Goal: Check status: Check status

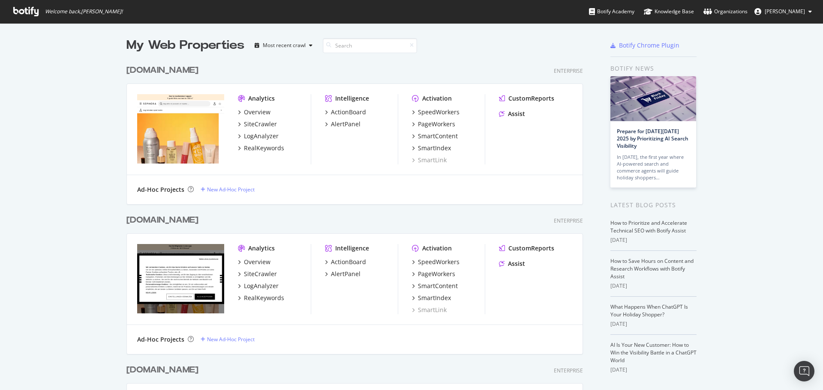
scroll to position [384, 810]
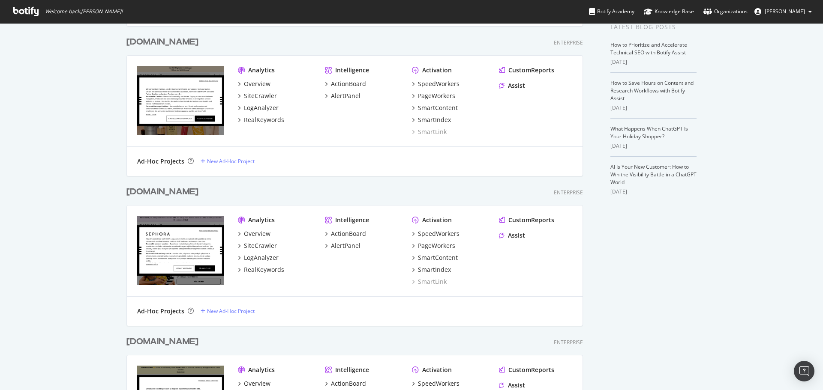
click at [192, 192] on div "[DOMAIN_NAME]" at bounding box center [162, 192] width 72 height 12
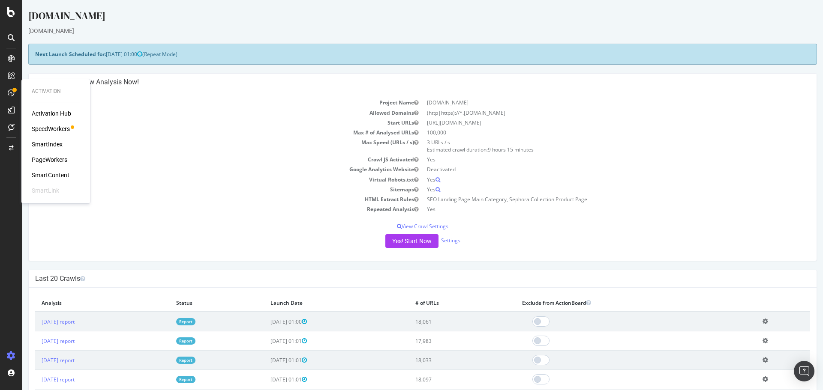
click at [45, 156] on div "PageWorkers" at bounding box center [50, 160] width 36 height 9
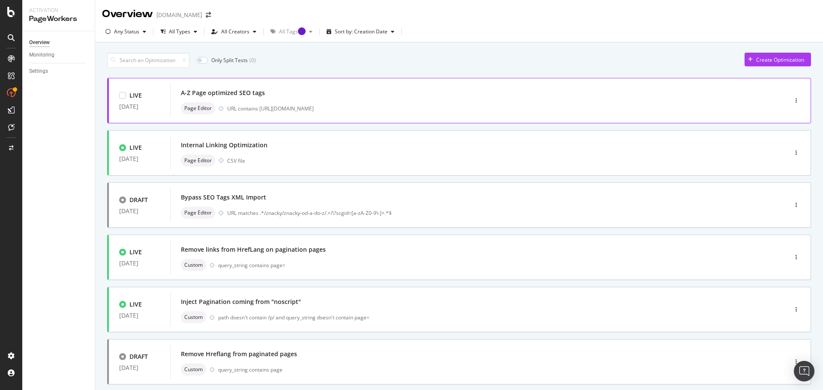
click at [261, 91] on div "A-Z Page optimized SEO tags" at bounding box center [223, 93] width 84 height 9
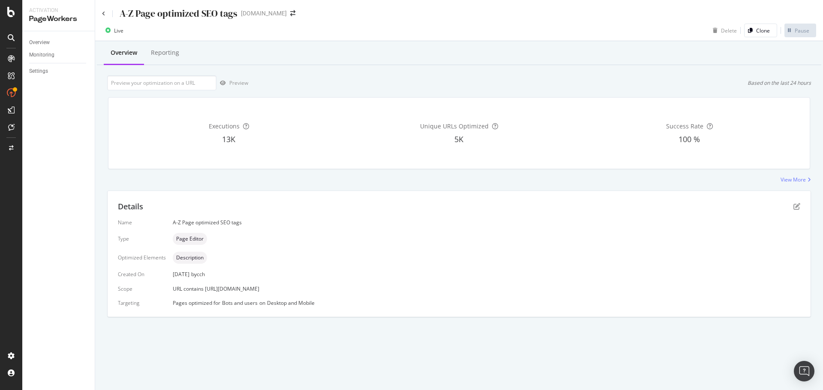
click at [182, 261] on span "Description" at bounding box center [189, 257] width 27 height 5
click at [784, 179] on div "View More" at bounding box center [793, 179] width 25 height 7
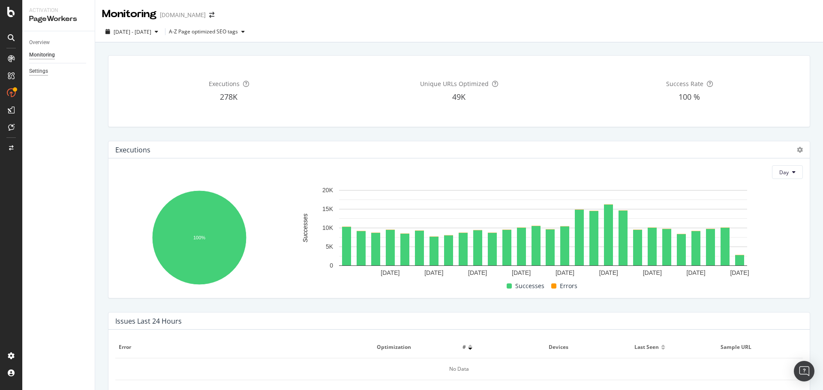
click at [32, 70] on div "Settings" at bounding box center [38, 71] width 19 height 9
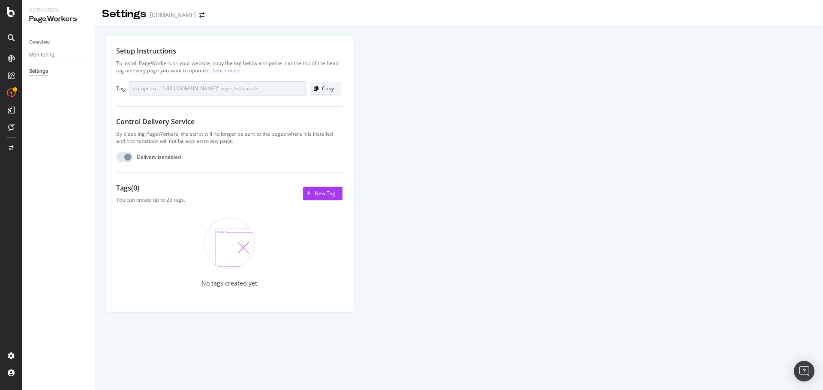
click at [315, 91] on div "Copy" at bounding box center [322, 89] width 24 height 12
click at [43, 43] on div "Overview" at bounding box center [39, 42] width 21 height 9
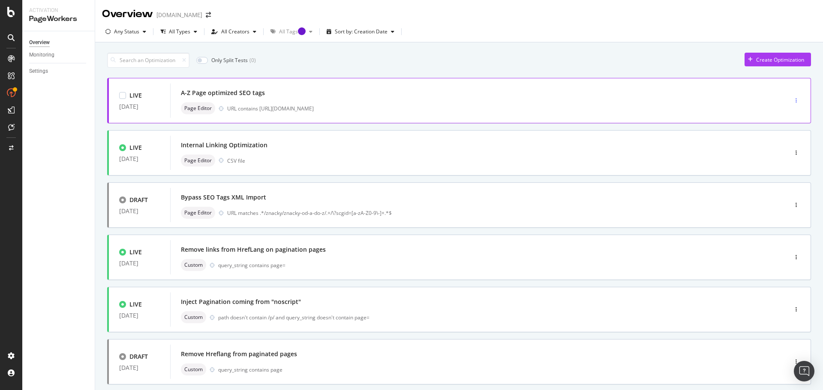
click at [792, 98] on div "button" at bounding box center [796, 100] width 8 height 5
click at [774, 116] on div "Edit" at bounding box center [776, 116] width 38 height 11
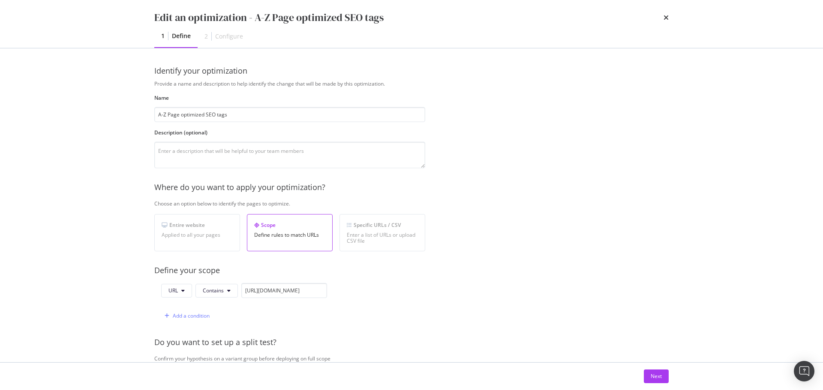
click at [226, 36] on div "Configure" at bounding box center [229, 36] width 28 height 9
click at [668, 16] on icon "times" at bounding box center [666, 17] width 5 height 7
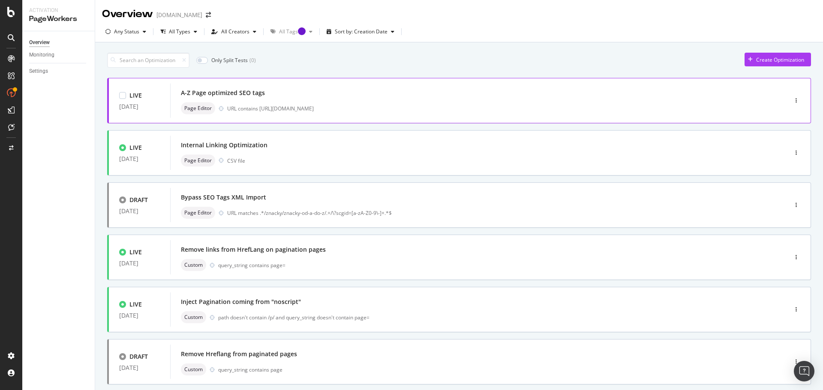
click at [261, 90] on div "A-Z Page optimized SEO tags" at bounding box center [223, 93] width 84 height 9
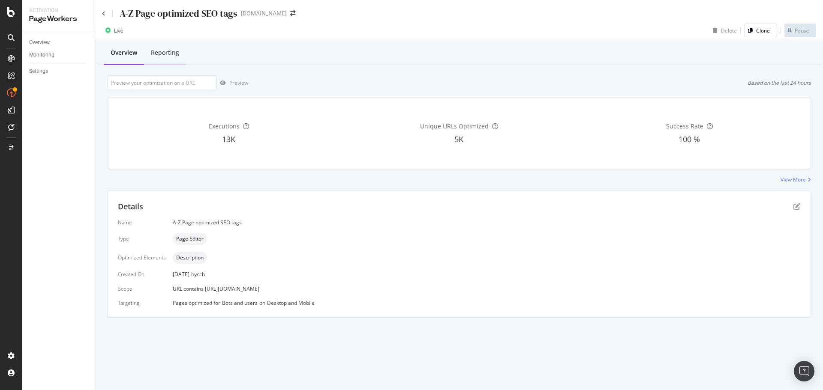
click at [169, 50] on div "Reporting" at bounding box center [165, 52] width 28 height 9
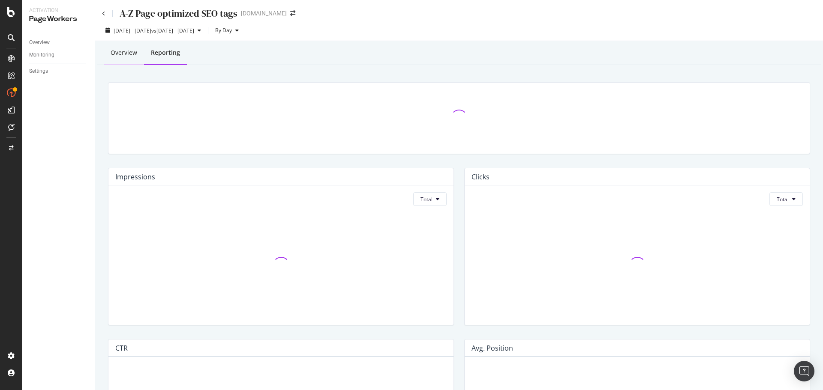
click at [125, 52] on div "Overview" at bounding box center [124, 52] width 27 height 9
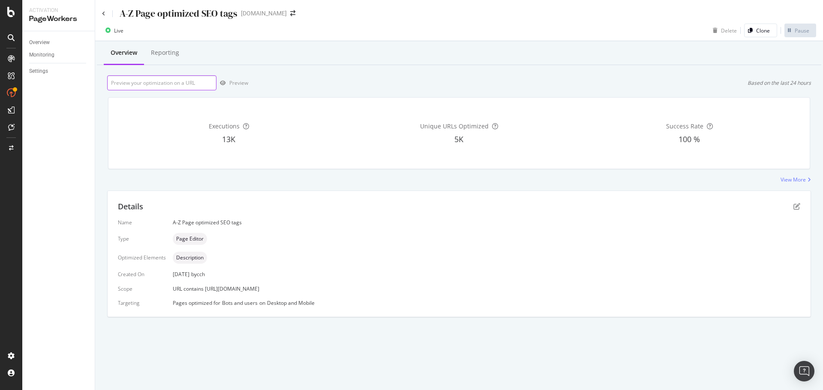
click at [208, 81] on input "url" at bounding box center [161, 82] width 109 height 15
paste input "[URL][DOMAIN_NAME]"
type input "[URL][DOMAIN_NAME]"
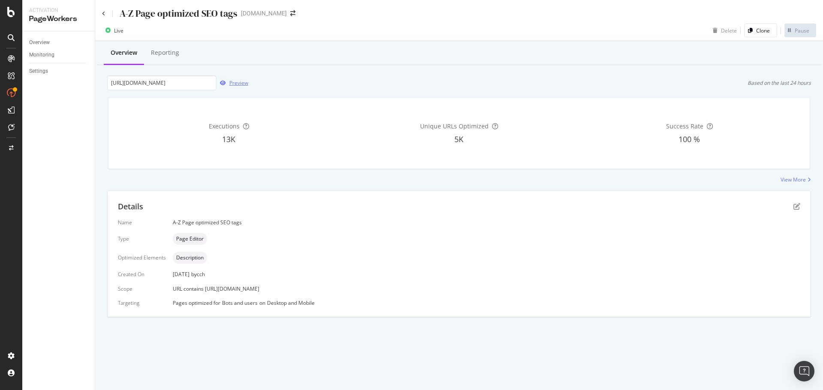
click at [244, 85] on div "Preview" at bounding box center [238, 82] width 19 height 7
click at [156, 48] on div "Reporting" at bounding box center [165, 54] width 42 height 24
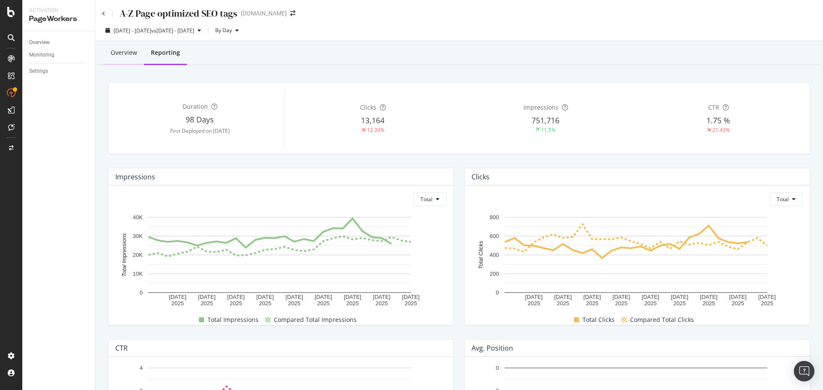
click at [125, 54] on div "Overview" at bounding box center [124, 52] width 27 height 9
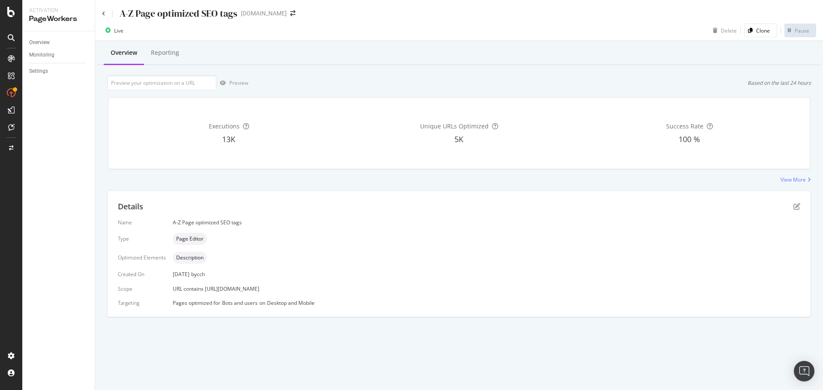
click at [195, 176] on div "Executions 13K Unique URLs Optimized 5K Success Rate 100 %" at bounding box center [459, 133] width 712 height 86
